Goal: Transaction & Acquisition: Purchase product/service

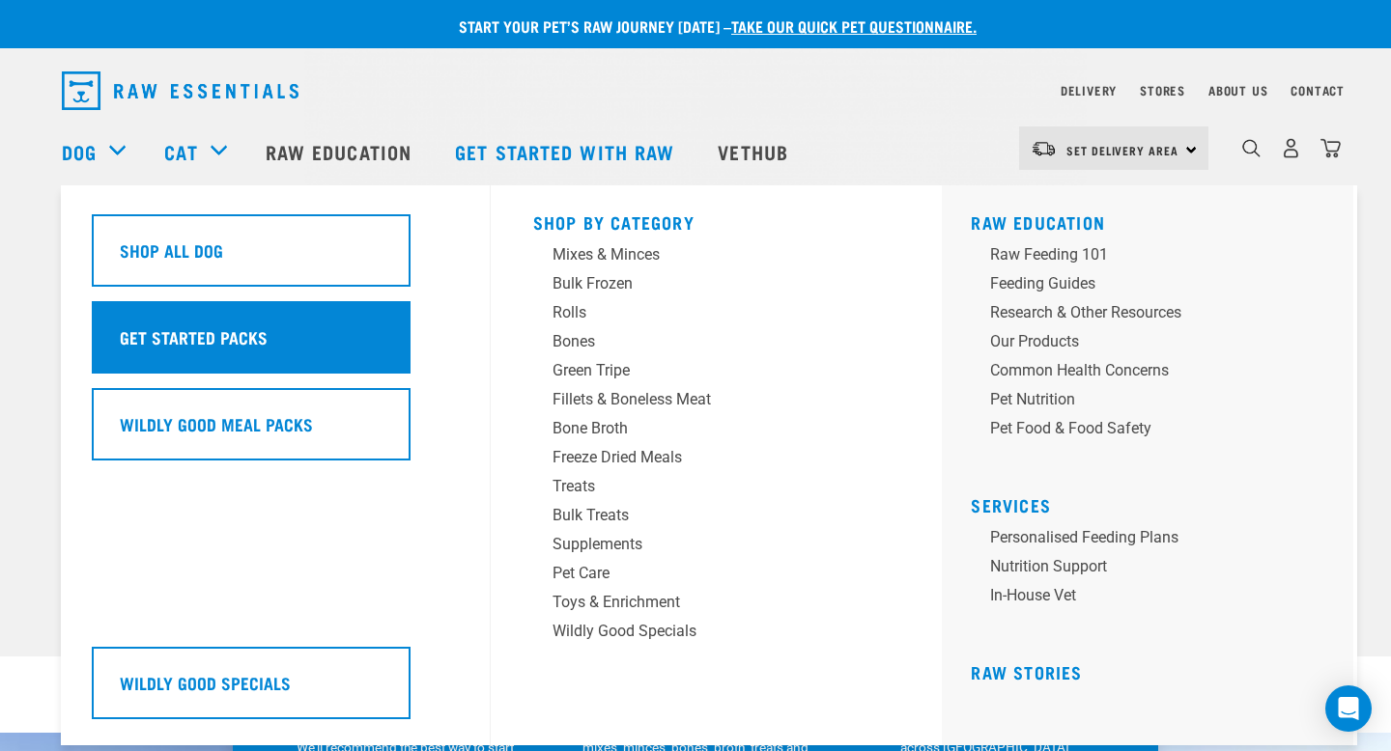
click at [146, 302] on div "Get Started Packs" at bounding box center [251, 337] width 319 height 72
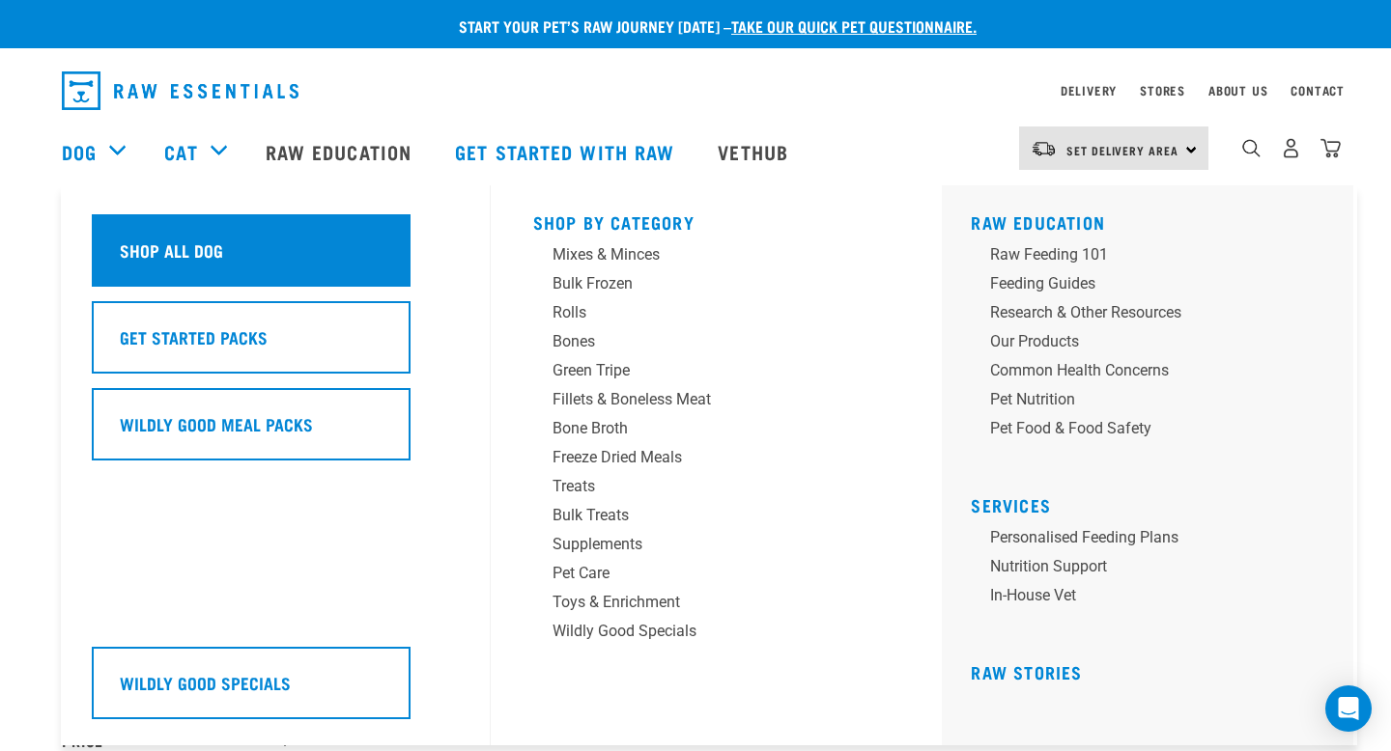
click at [190, 258] on h5 "Shop All Dog" at bounding box center [171, 250] width 103 height 25
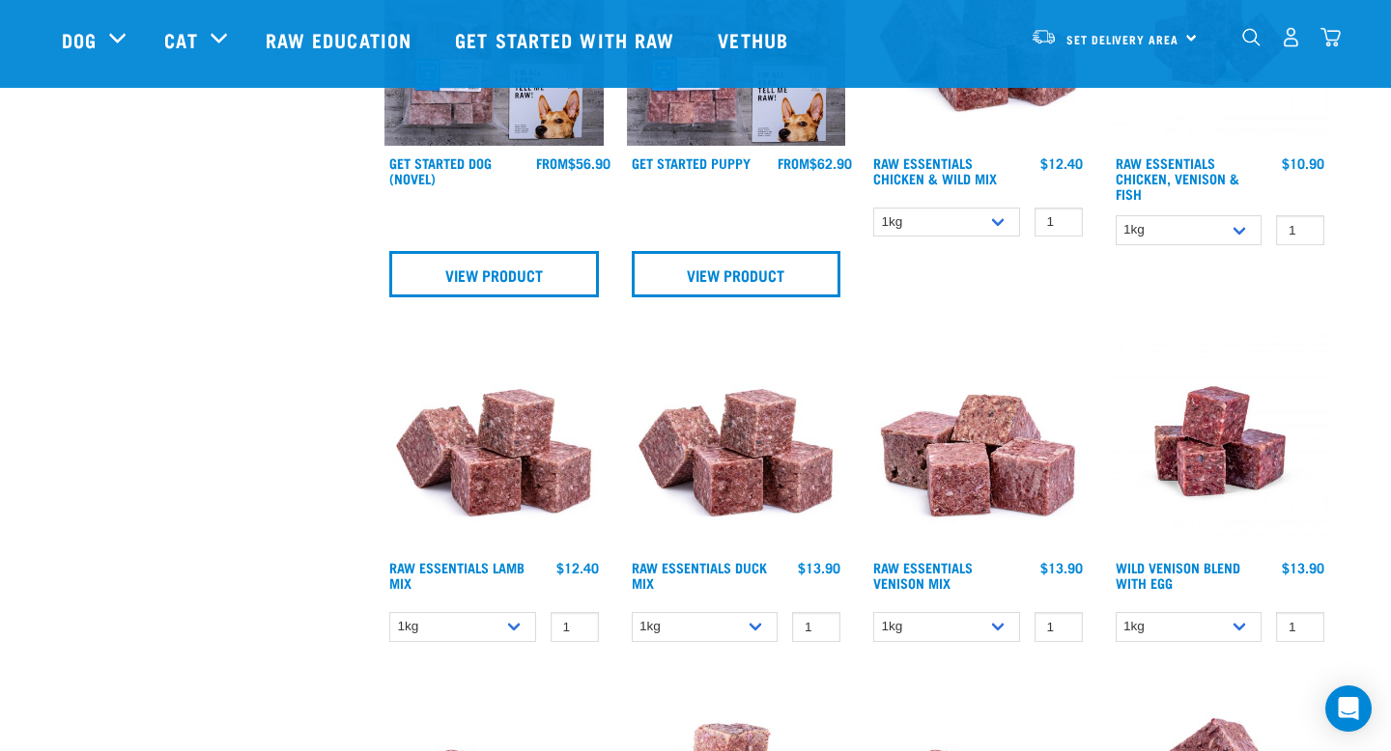
scroll to position [1114, 0]
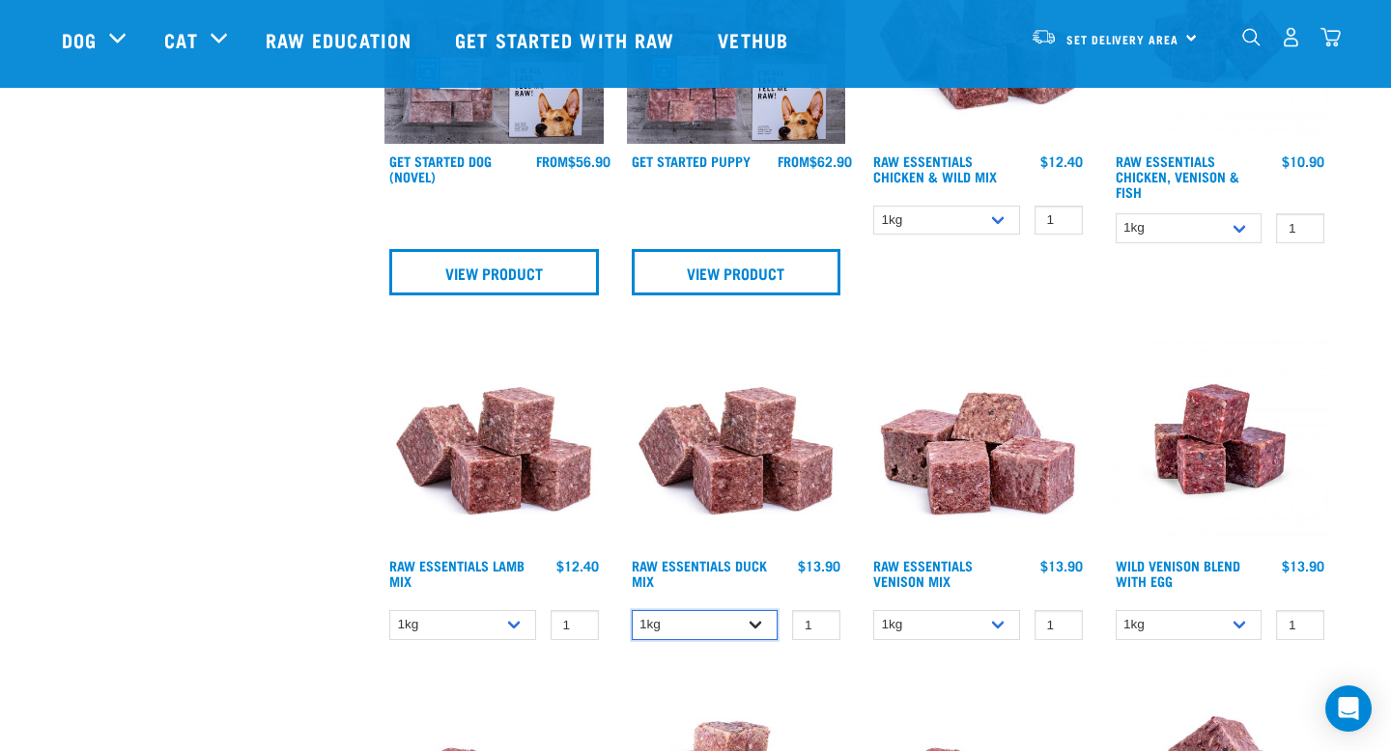
click at [704, 619] on select "1kg 3kg" at bounding box center [705, 625] width 147 height 30
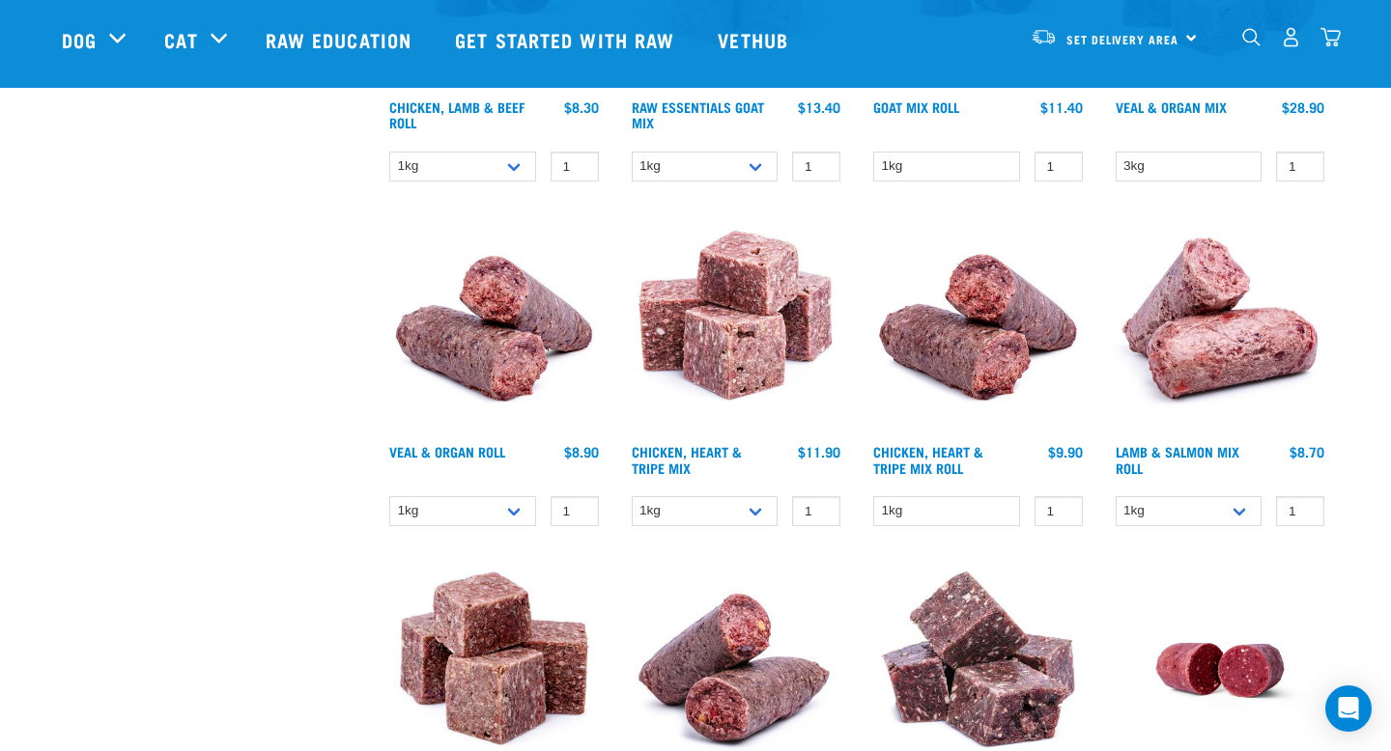
scroll to position [2335, 0]
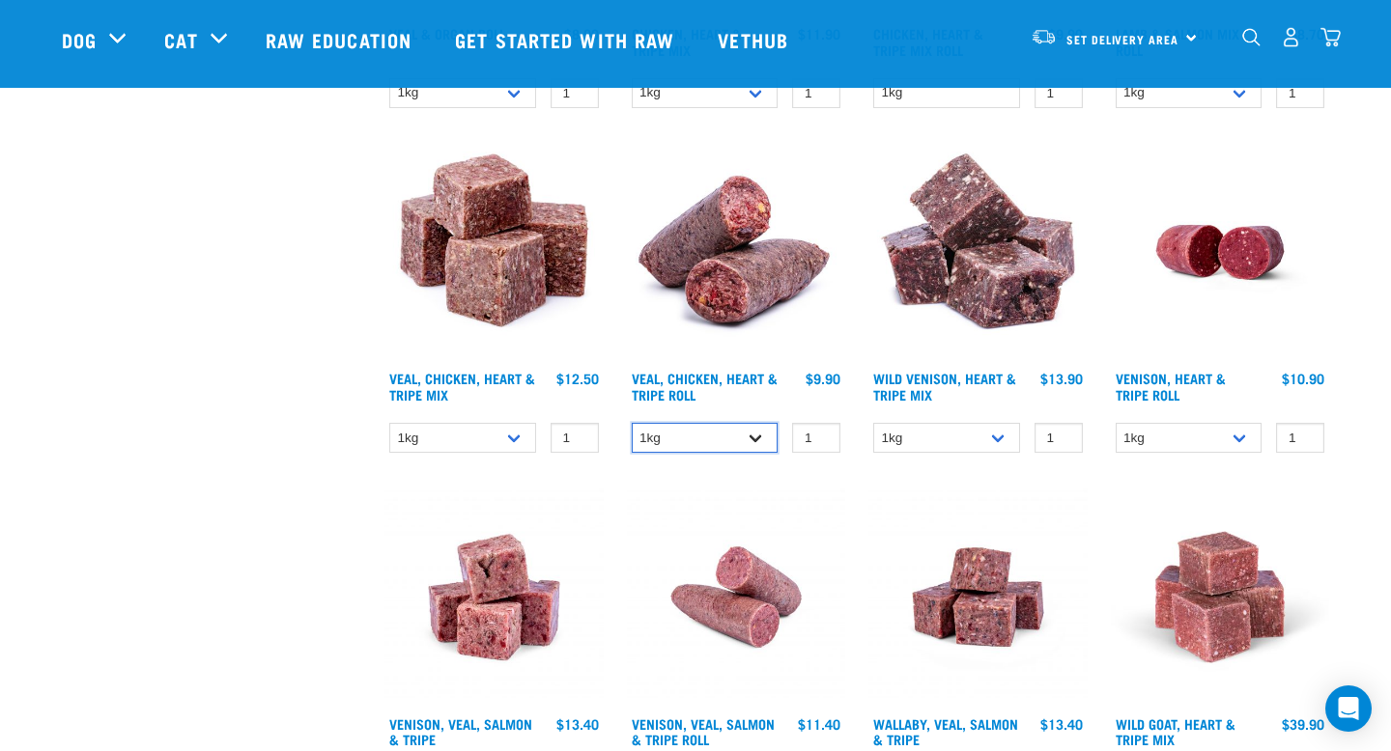
click at [681, 427] on select "1kg Bulk (10kg)" at bounding box center [705, 438] width 147 height 30
select select "176976"
click at [632, 423] on select "1kg Bulk (10kg)" at bounding box center [705, 438] width 147 height 30
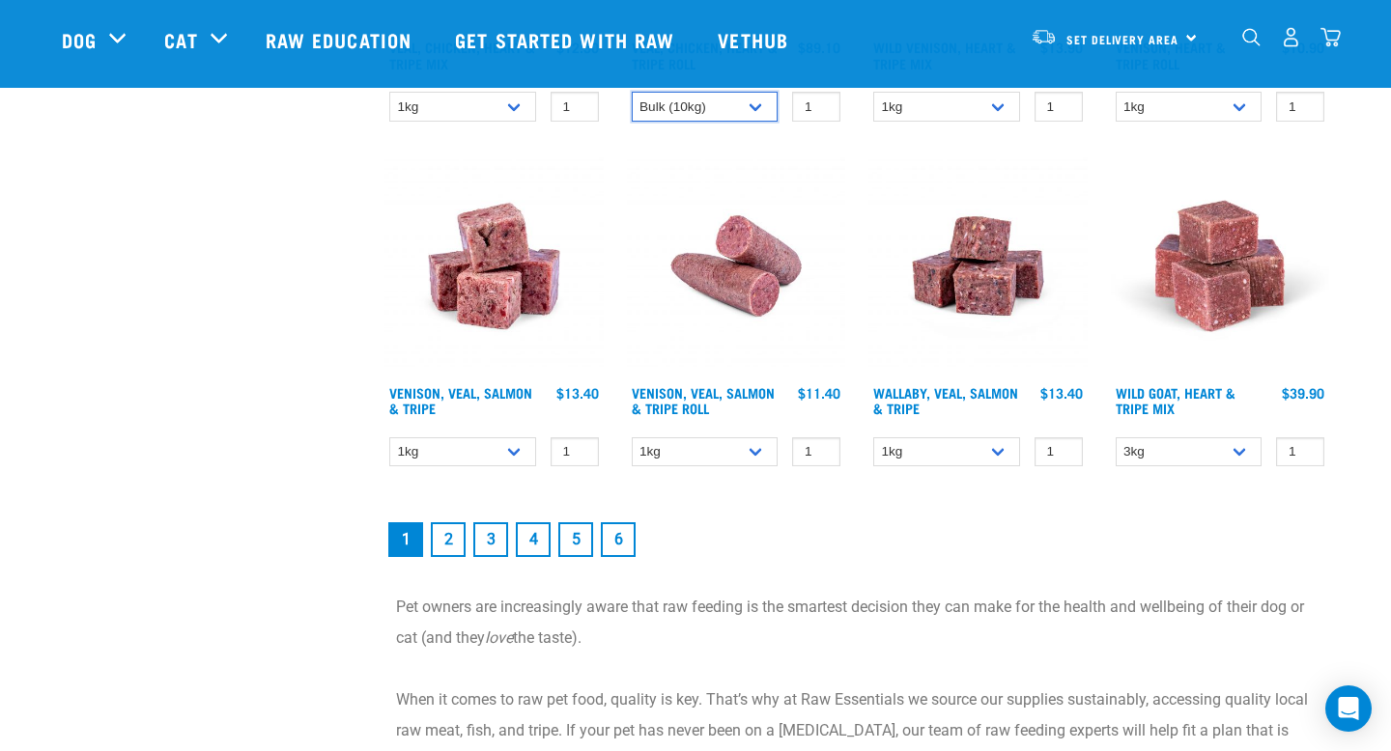
scroll to position [2668, 0]
click at [442, 533] on link "2" at bounding box center [448, 539] width 35 height 35
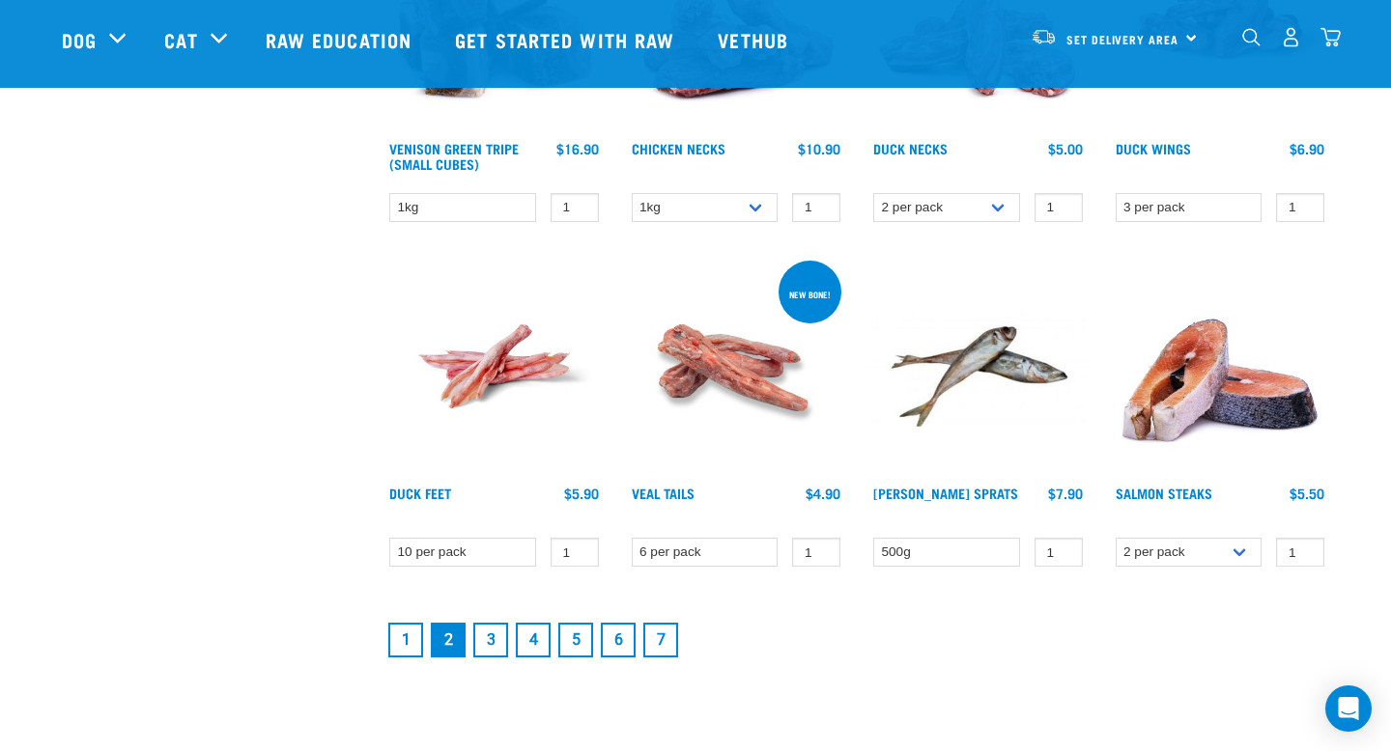
scroll to position [2447, 0]
click at [490, 637] on link "3" at bounding box center [490, 639] width 35 height 35
